Goal: Task Accomplishment & Management: Use online tool/utility

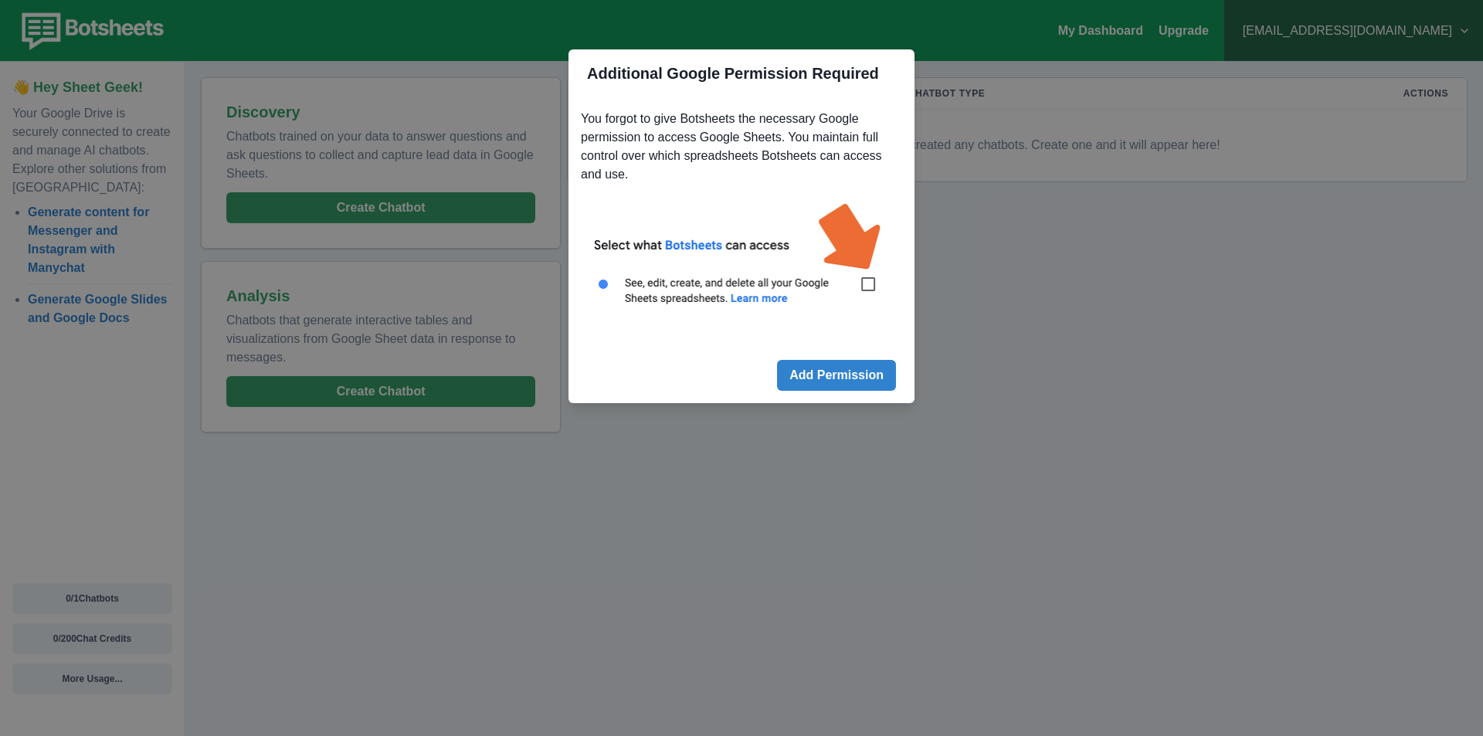
click at [877, 295] on img at bounding box center [741, 262] width 321 height 145
click at [867, 281] on img at bounding box center [741, 262] width 321 height 145
click at [830, 382] on button "Add Permission" at bounding box center [836, 375] width 119 height 31
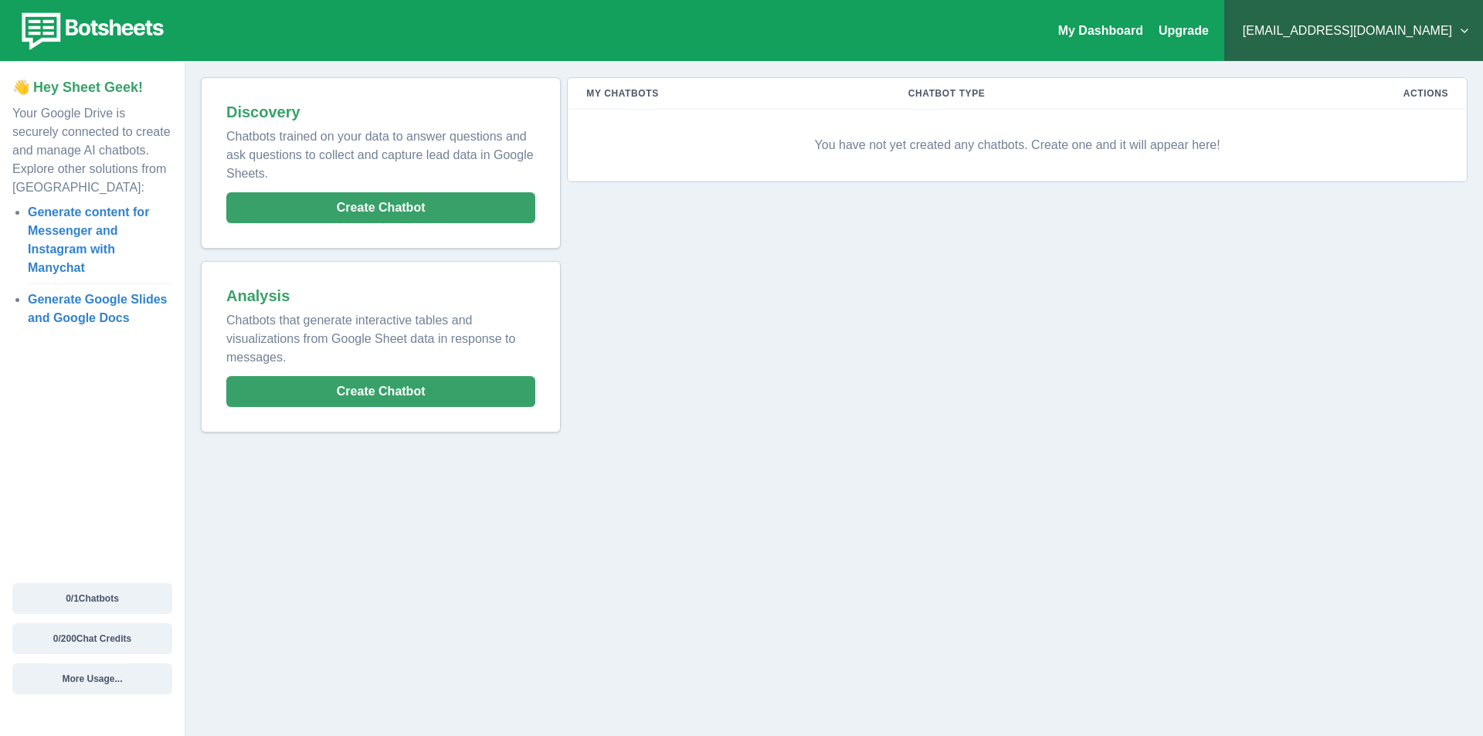
click at [666, 530] on div "My Dashboard Upgrade Fedorov@progress-nn.ru Plans & Pricing My Billing Help & S…" at bounding box center [741, 368] width 1483 height 736
click at [419, 210] on button "Create Chatbot" at bounding box center [380, 207] width 309 height 31
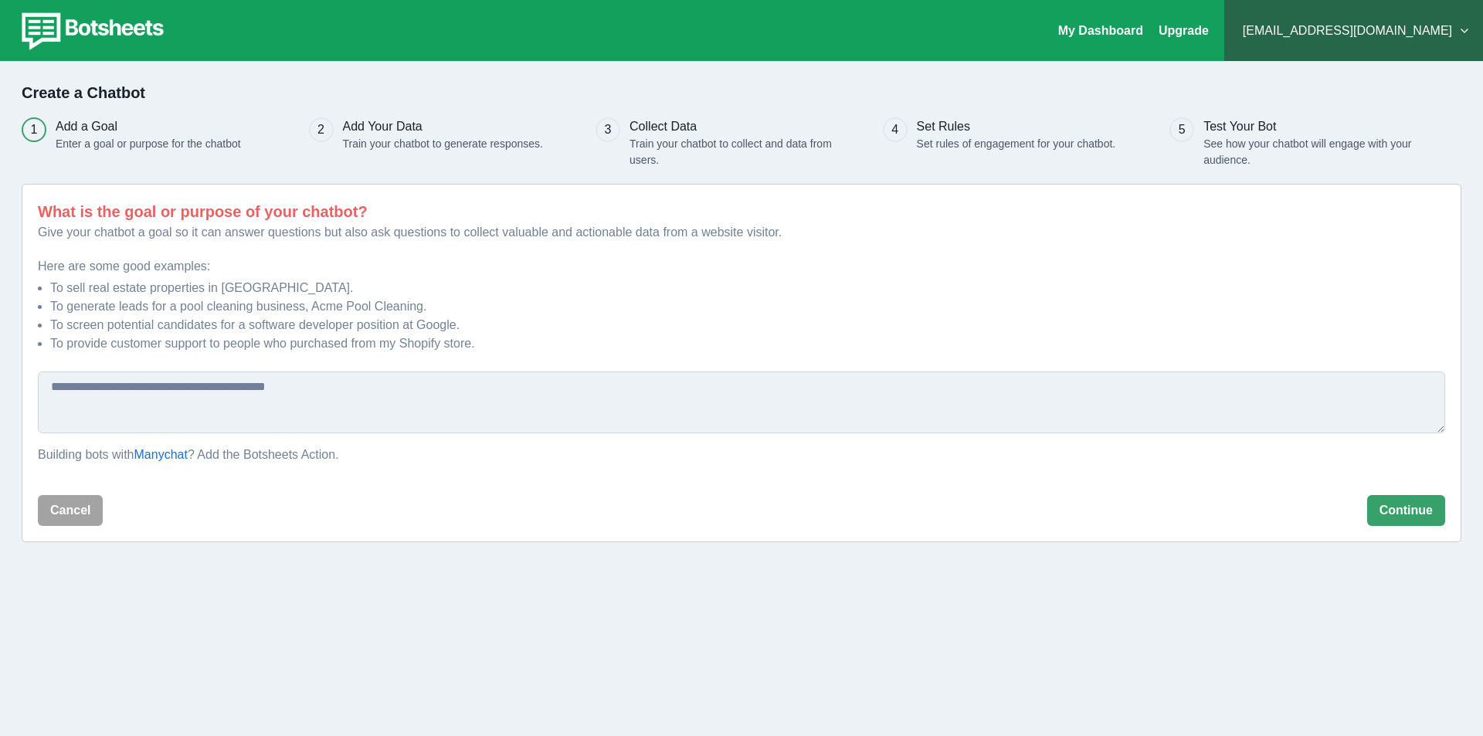
click at [159, 388] on textarea at bounding box center [741, 402] width 1407 height 62
type textarea "**********"
click at [1416, 514] on button "Continue" at bounding box center [1406, 510] width 78 height 31
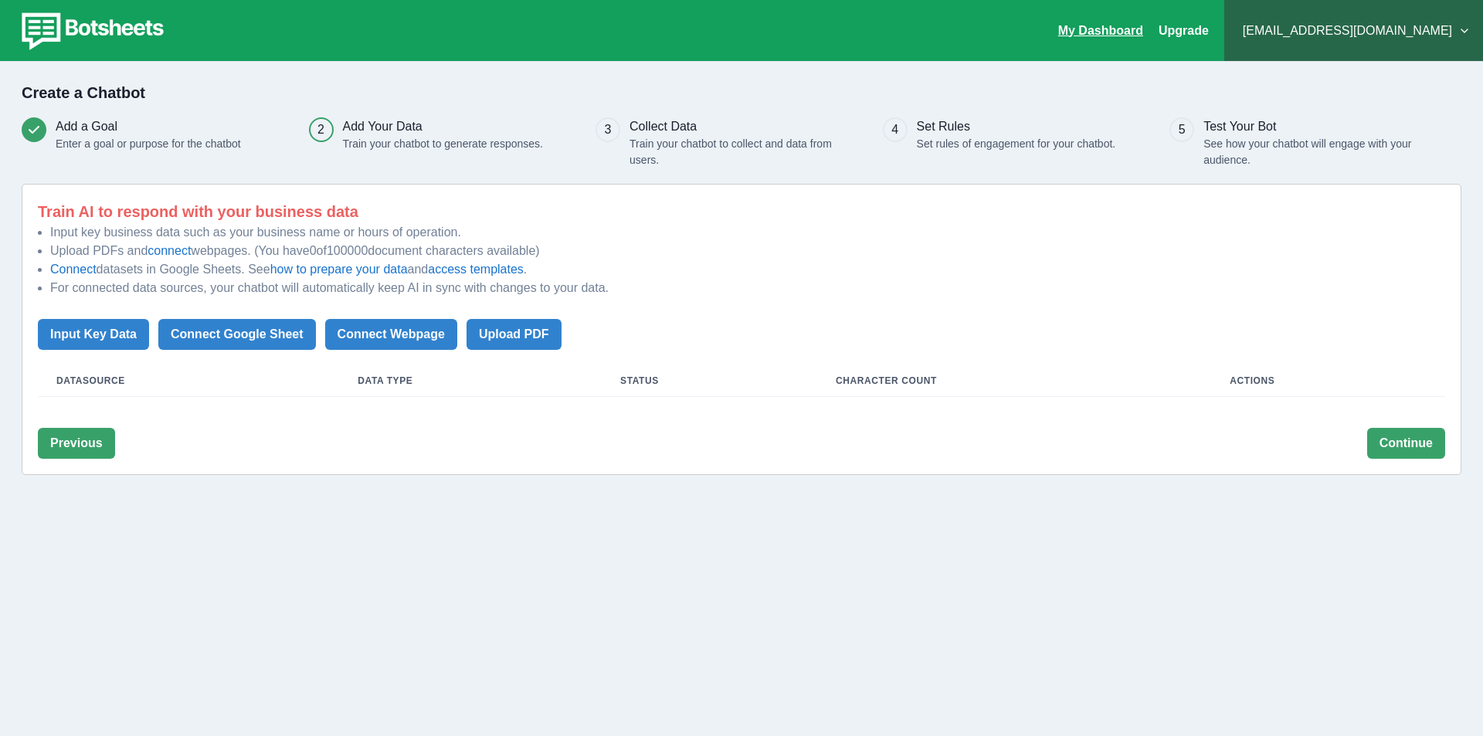
click at [1143, 28] on link "My Dashboard" at bounding box center [1100, 30] width 85 height 13
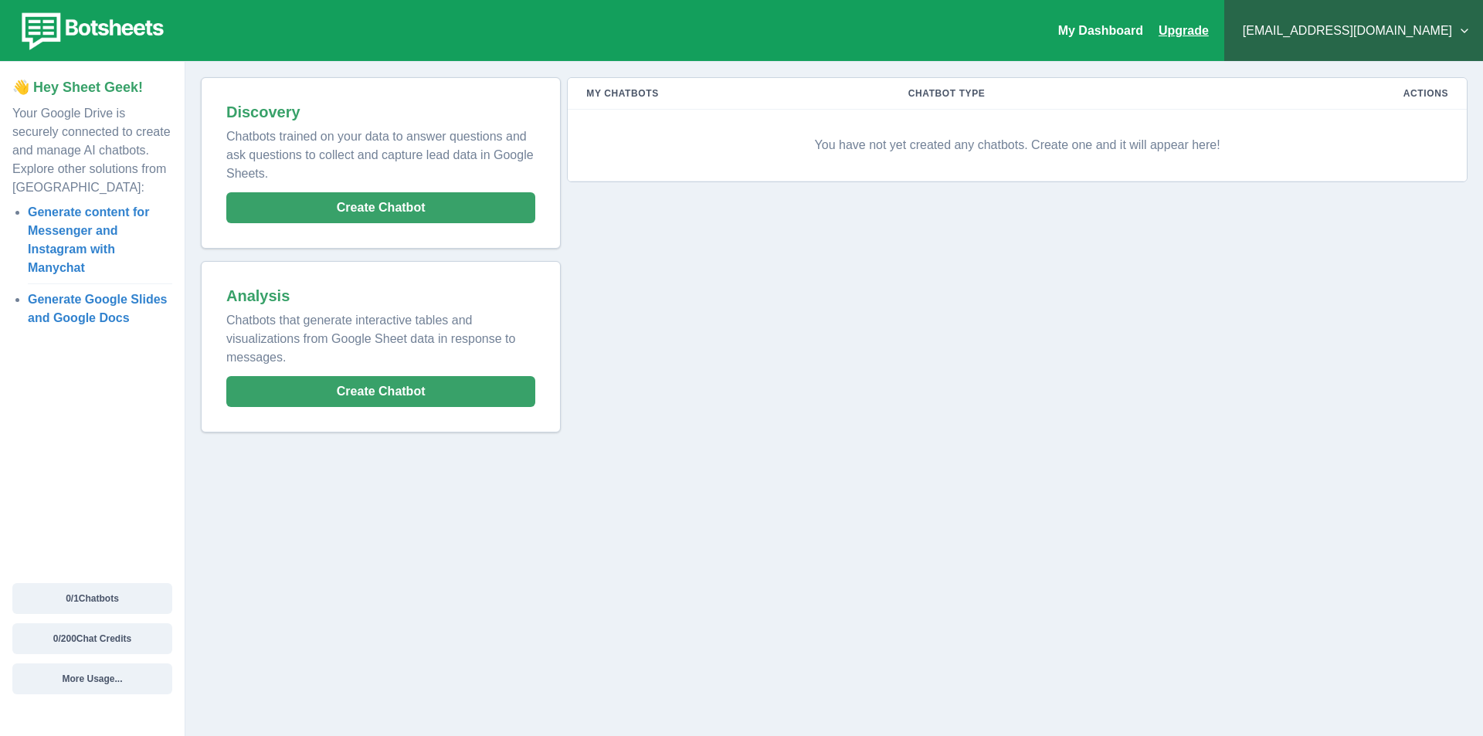
click at [1209, 32] on link "Upgrade" at bounding box center [1183, 30] width 50 height 13
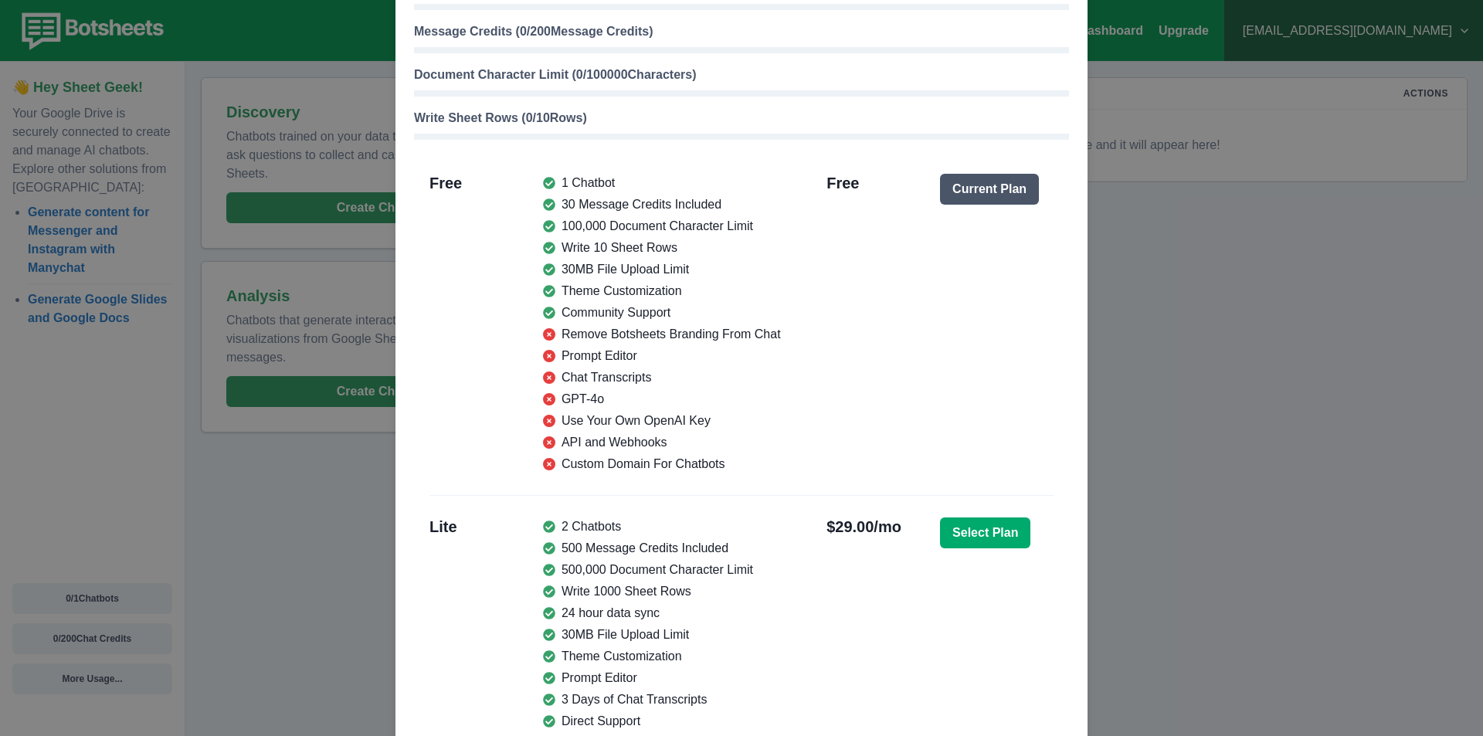
scroll to position [124, 0]
click at [1260, 367] on div "Monthly Usage & Plans Chatbots ( 0 / 1 Chatbots) Message Credits ( 0 / 200 Mess…" at bounding box center [741, 368] width 1483 height 736
